Goal: Find specific page/section: Find specific page/section

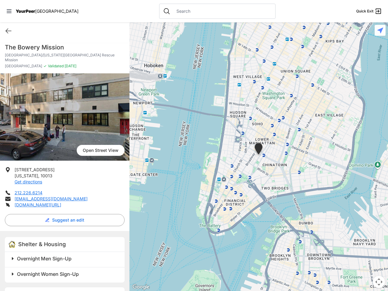
click at [9, 11] on icon at bounding box center [9, 11] width 5 height 4
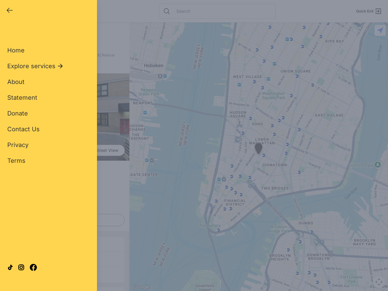
click at [8, 31] on div "Home Explore services About Statement Donate Contact Us Privacy Terms" at bounding box center [48, 96] width 82 height 138
click at [63, 215] on div "Single Adult Families Soup Kitchen Food Pantry Toiletries Restrooms Showers Lau…" at bounding box center [48, 139] width 82 height 224
click at [13, 254] on div at bounding box center [48, 267] width 82 height 33
click at [65, 254] on div at bounding box center [48, 267] width 82 height 33
click at [13, 269] on icon at bounding box center [10, 267] width 6 height 6
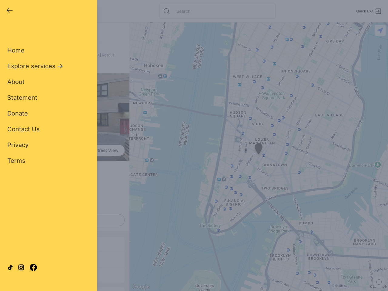
click at [65, 269] on div at bounding box center [48, 267] width 82 height 33
click at [258, 157] on div "Close panel YourPeer [GEOGRAPHIC_DATA] Quick Exit Single Adult Families Soup Ki…" at bounding box center [194, 145] width 388 height 291
